Goal: Check status: Check status

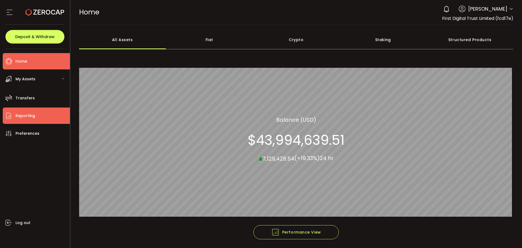
click at [21, 111] on li "Reporting" at bounding box center [36, 115] width 67 height 16
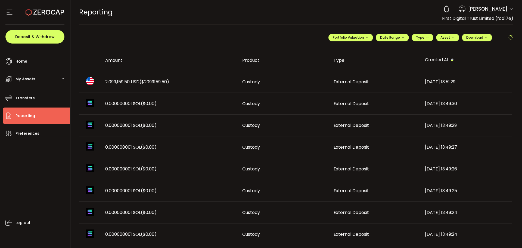
click at [138, 73] on td "2,099,159.50 USD ($2099159.50)" at bounding box center [169, 82] width 137 height 22
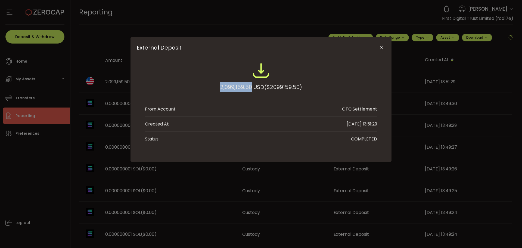
drag, startPoint x: 217, startPoint y: 87, endPoint x: 251, endPoint y: 88, distance: 33.2
click at [251, 88] on div "2,099,159.50 USD ($2099159.50)" at bounding box center [261, 80] width 232 height 36
copy div "2,099,159.50"
